Goal: Task Accomplishment & Management: Manage account settings

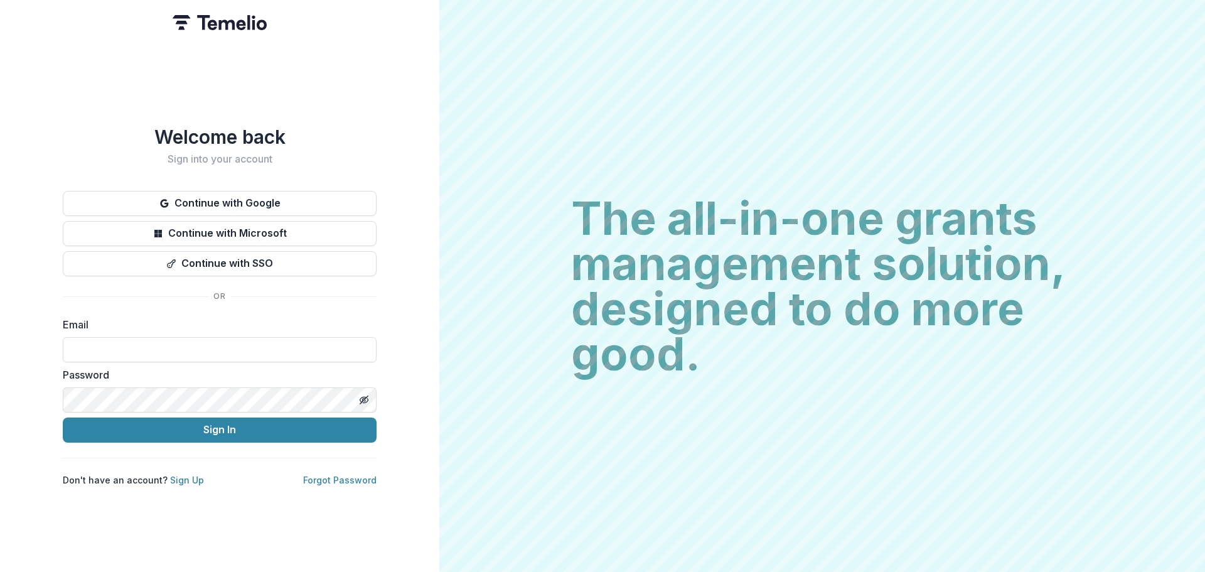
click at [168, 346] on input at bounding box center [220, 349] width 314 height 25
type input "**********"
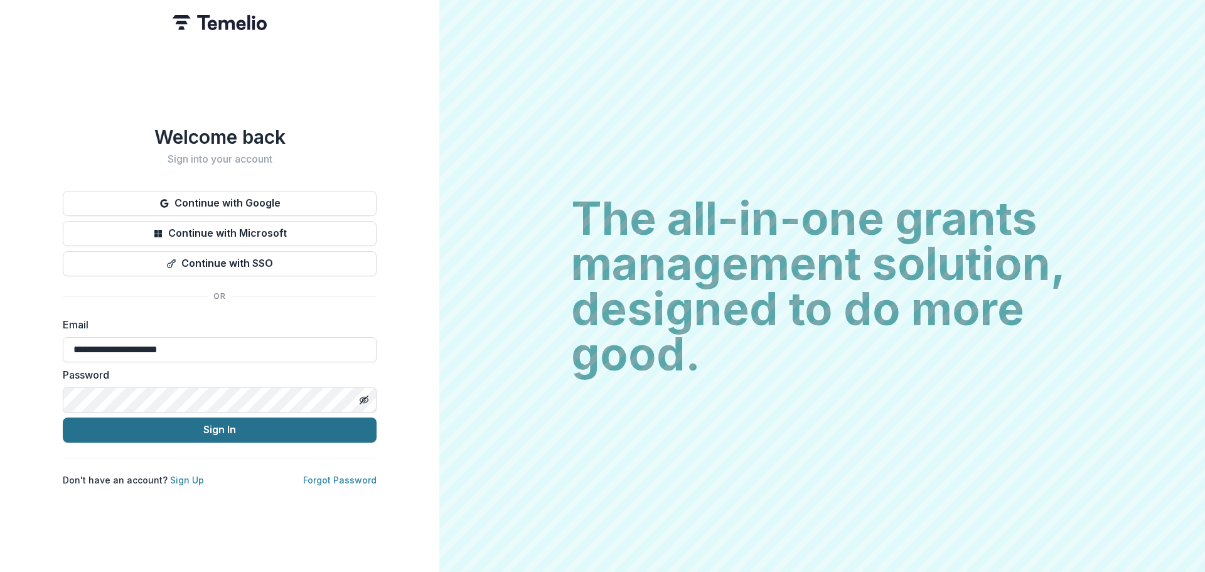
click at [217, 422] on button "Sign In" at bounding box center [220, 429] width 314 height 25
click at [249, 429] on button "Sign In" at bounding box center [220, 429] width 314 height 25
